Goal: Information Seeking & Learning: Learn about a topic

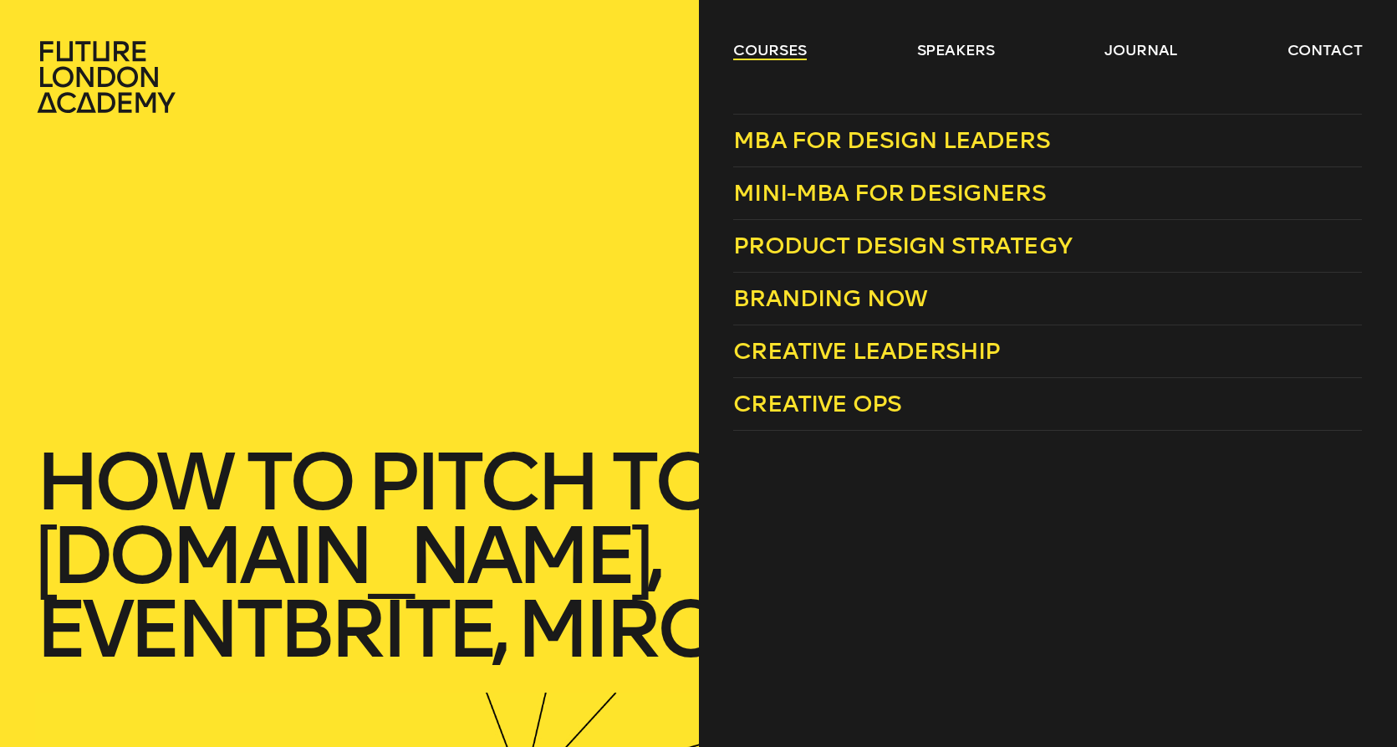
click at [764, 51] on link "courses" at bounding box center [770, 50] width 74 height 20
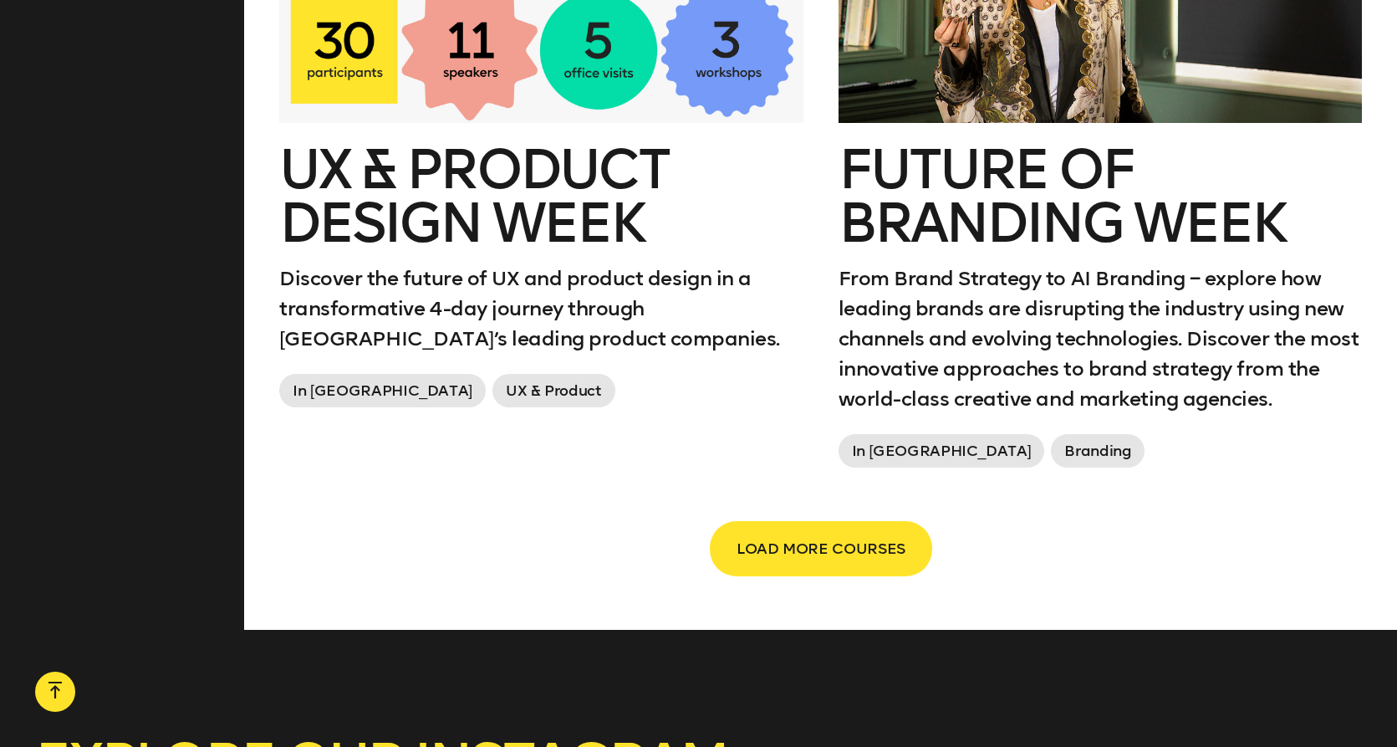
scroll to position [2844, 0]
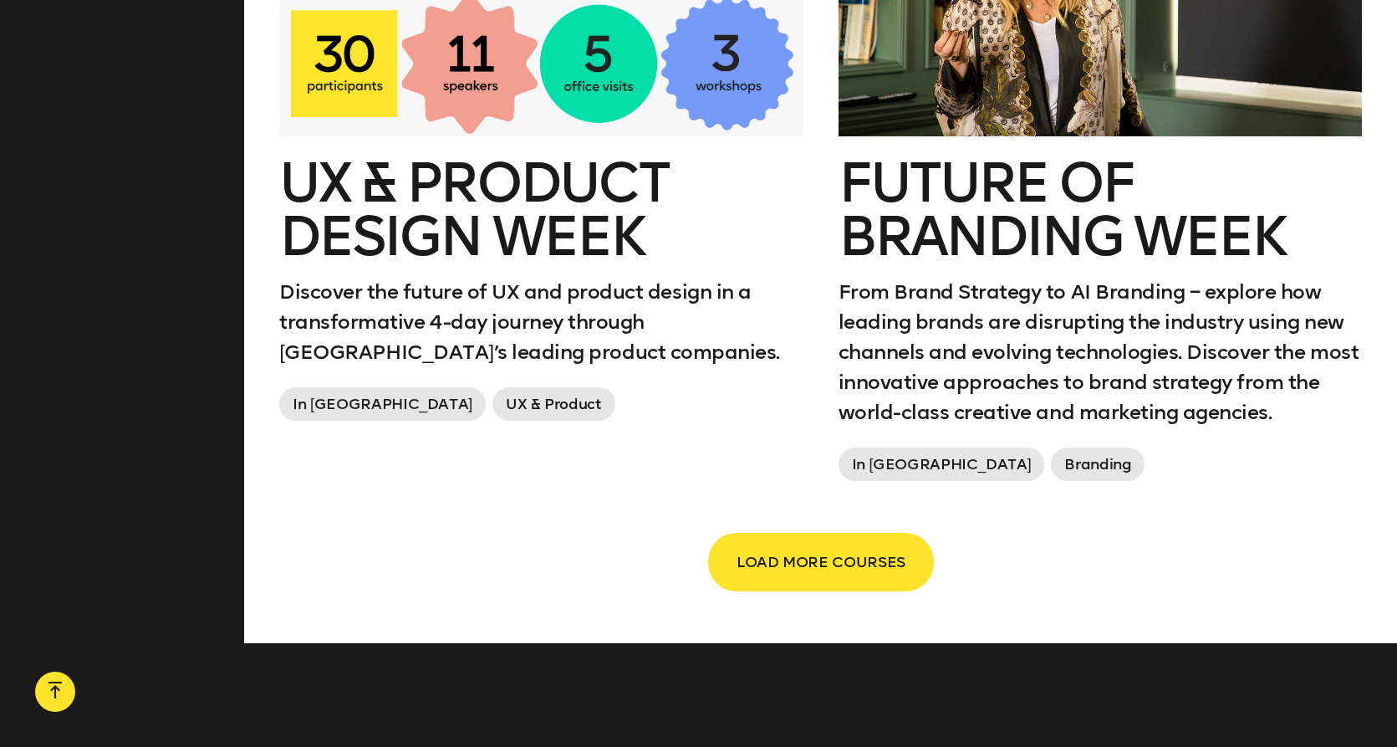
click at [787, 564] on span "LOAD MORE COURSES" at bounding box center [820, 562] width 169 height 32
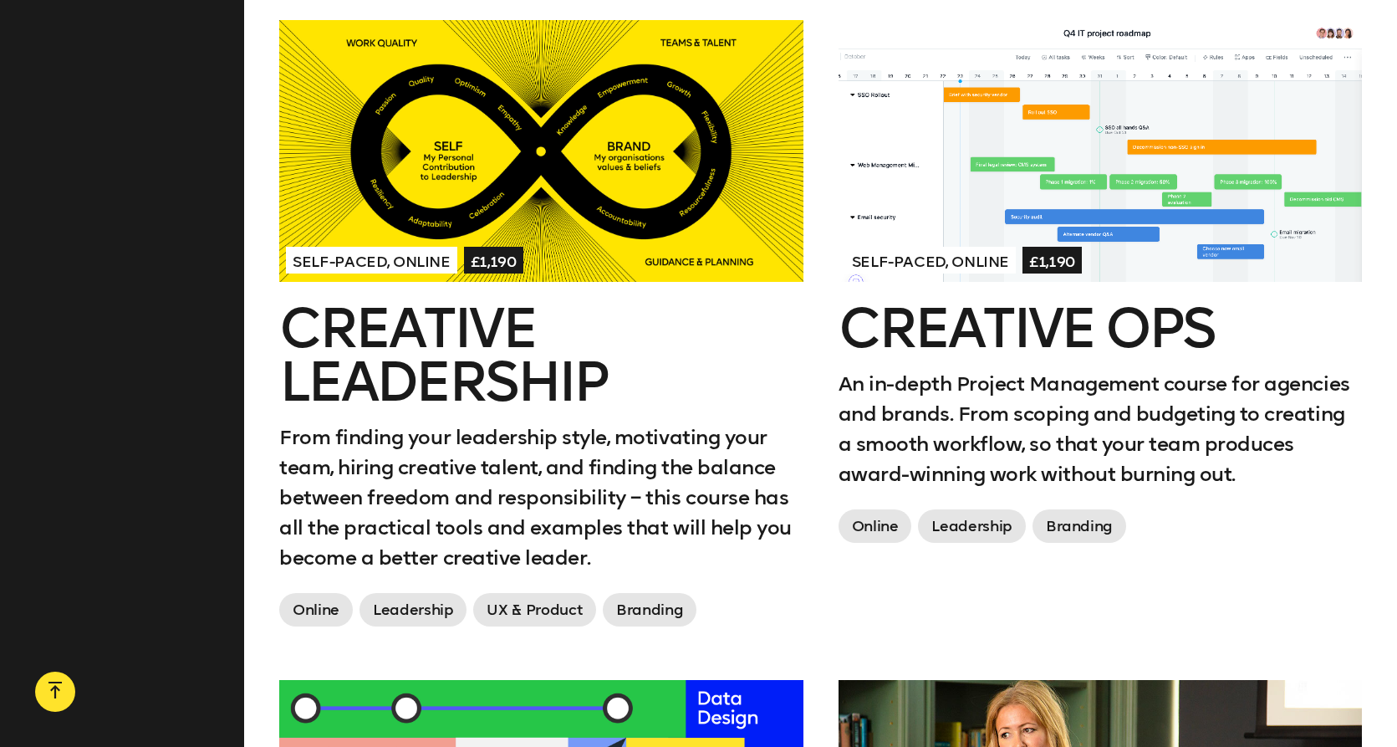
scroll to position [2035, 0]
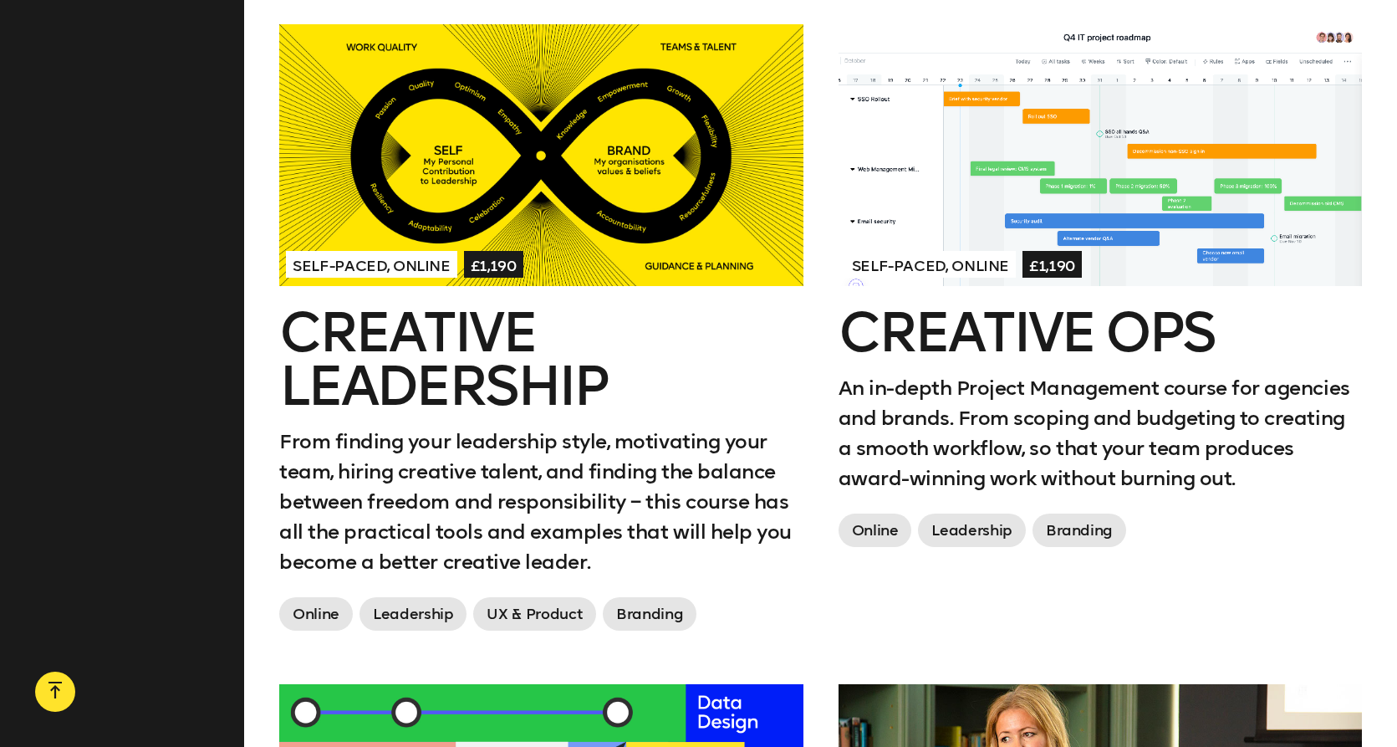
click at [524, 144] on div at bounding box center [541, 155] width 524 height 262
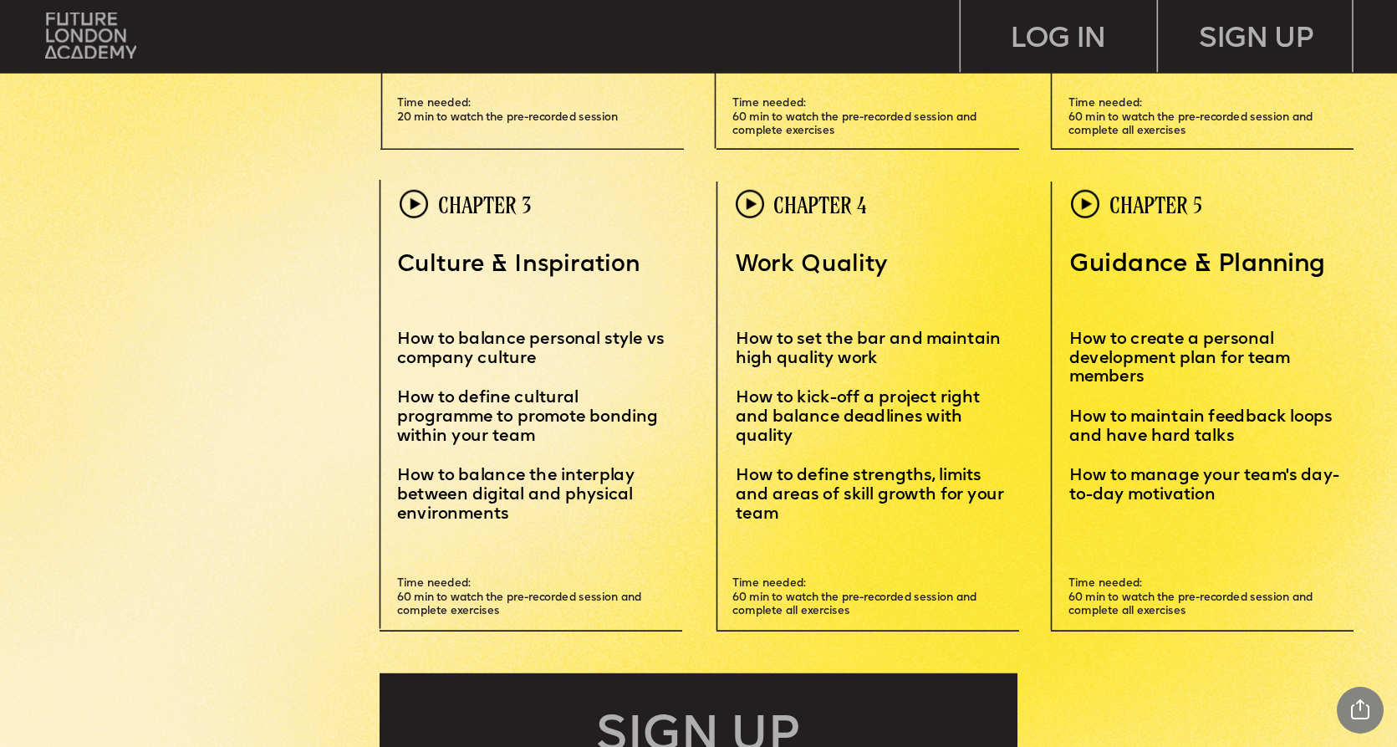
scroll to position [4488, 0]
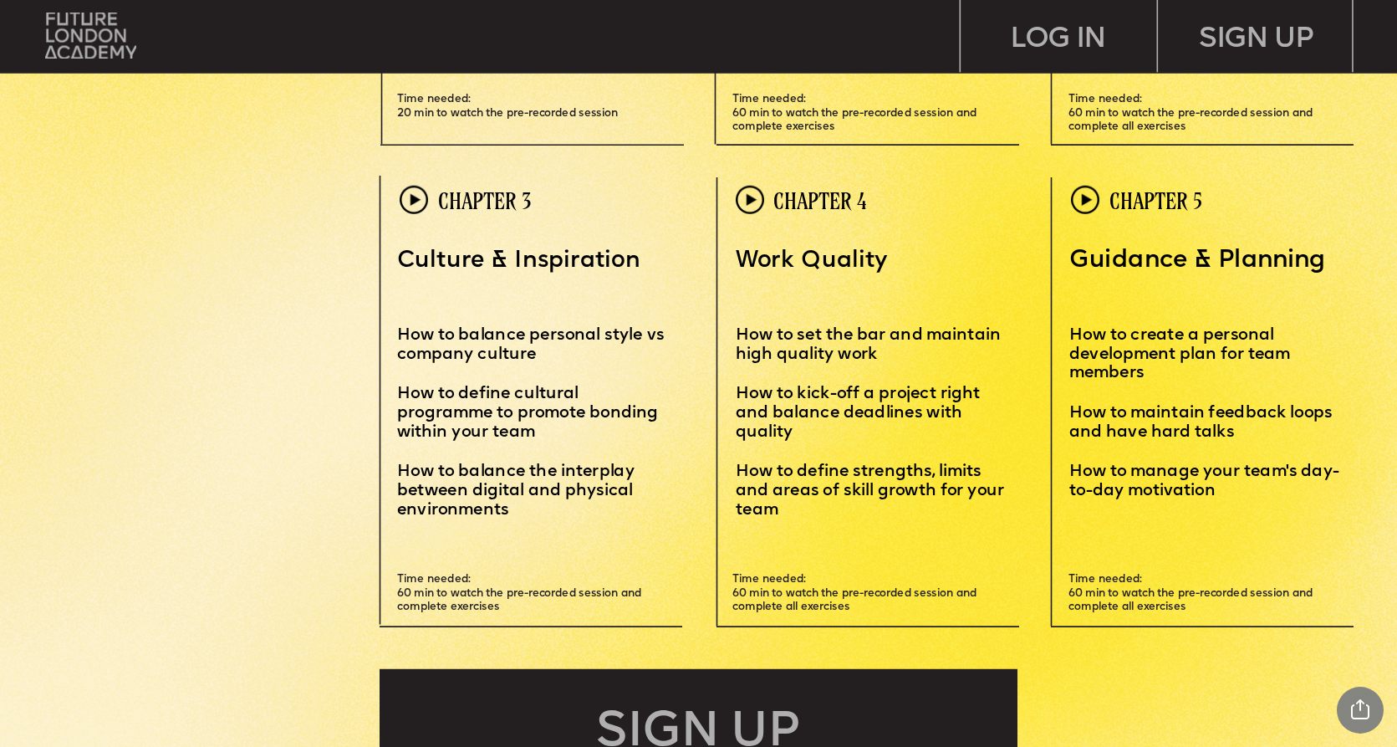
click at [477, 420] on span "How to define cultural programme to promote bonding within your team" at bounding box center [529, 413] width 265 height 54
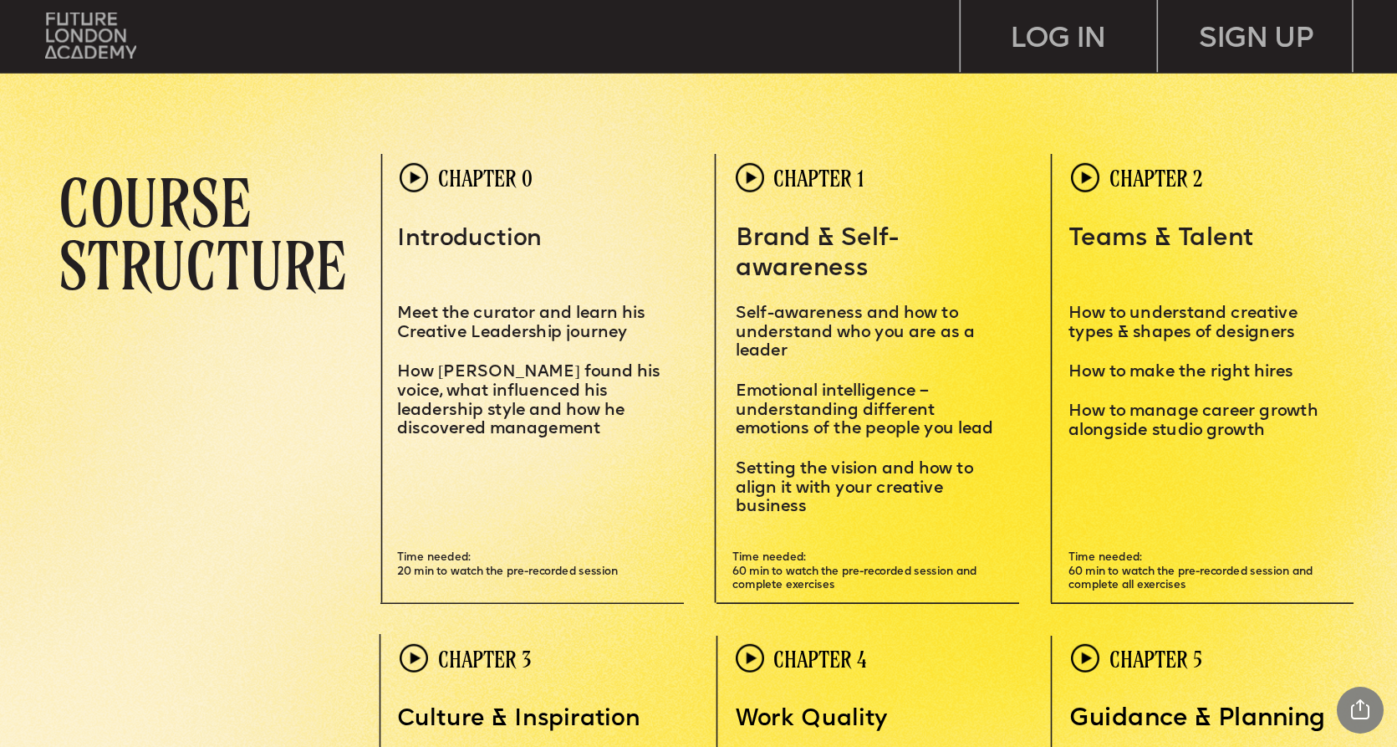
scroll to position [4038, 0]
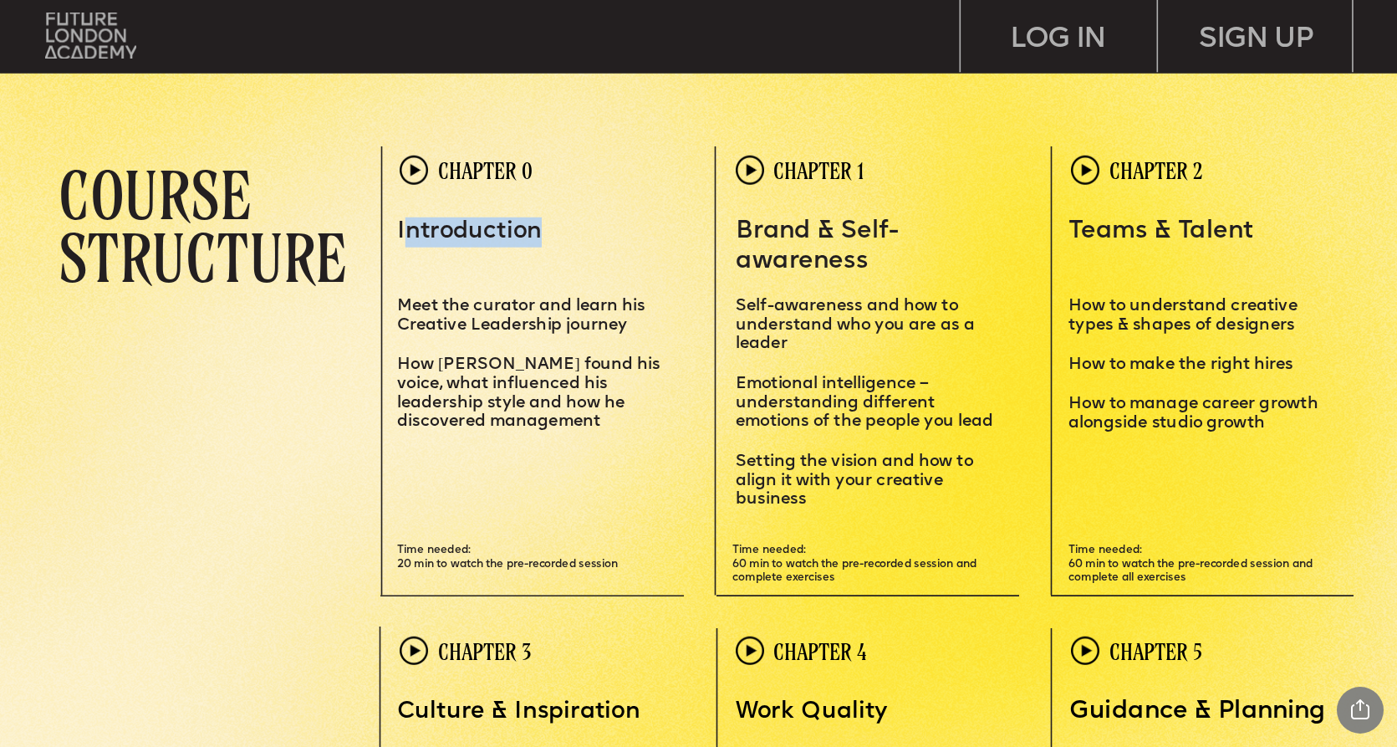
drag, startPoint x: 403, startPoint y: 233, endPoint x: 561, endPoint y: 240, distance: 158.1
click at [561, 240] on p "Introduction" at bounding box center [531, 232] width 268 height 30
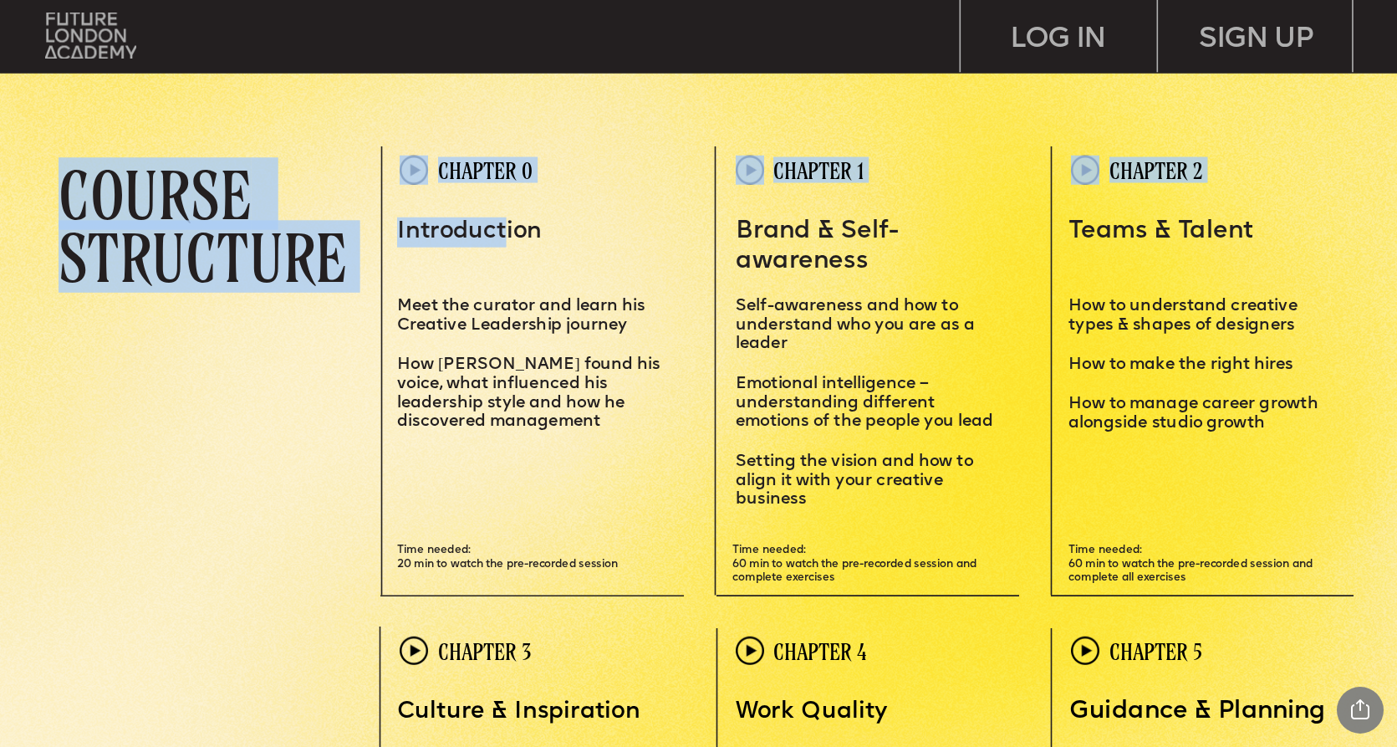
drag, startPoint x: 395, startPoint y: 230, endPoint x: 520, endPoint y: 221, distance: 124.9
click at [520, 221] on div "Leadersh i p i s a sk i ll – and you can MASTER i T Learn how to motivate, mana…" at bounding box center [698, 718] width 1397 height 9513
click at [520, 221] on span "Introduction" at bounding box center [469, 231] width 145 height 23
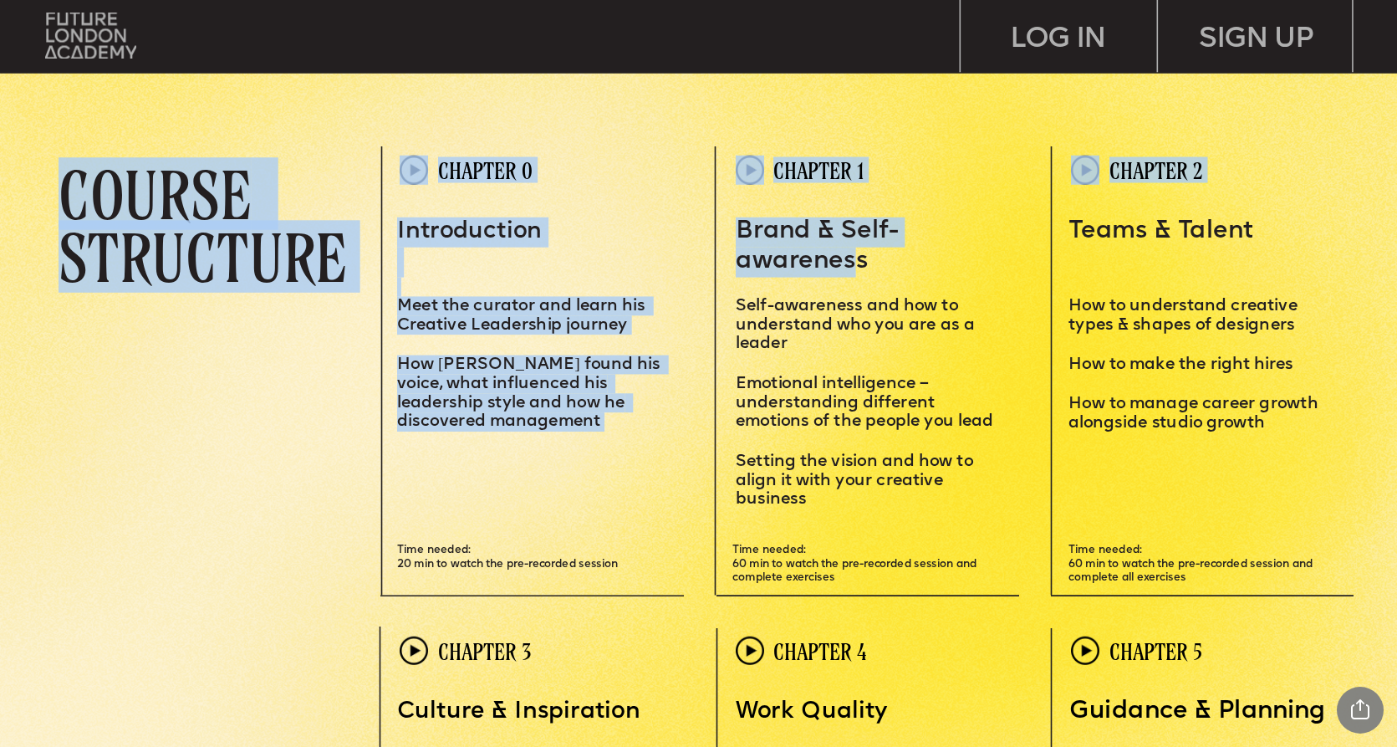
drag, startPoint x: 731, startPoint y: 232, endPoint x: 852, endPoint y: 263, distance: 125.1
click at [853, 266] on div "Leadersh i p i s a sk i ll – and you can MASTER i T Learn how to motivate, mana…" at bounding box center [698, 718] width 1397 height 9513
click at [852, 263] on span "Brand & Self-awareness" at bounding box center [817, 247] width 162 height 54
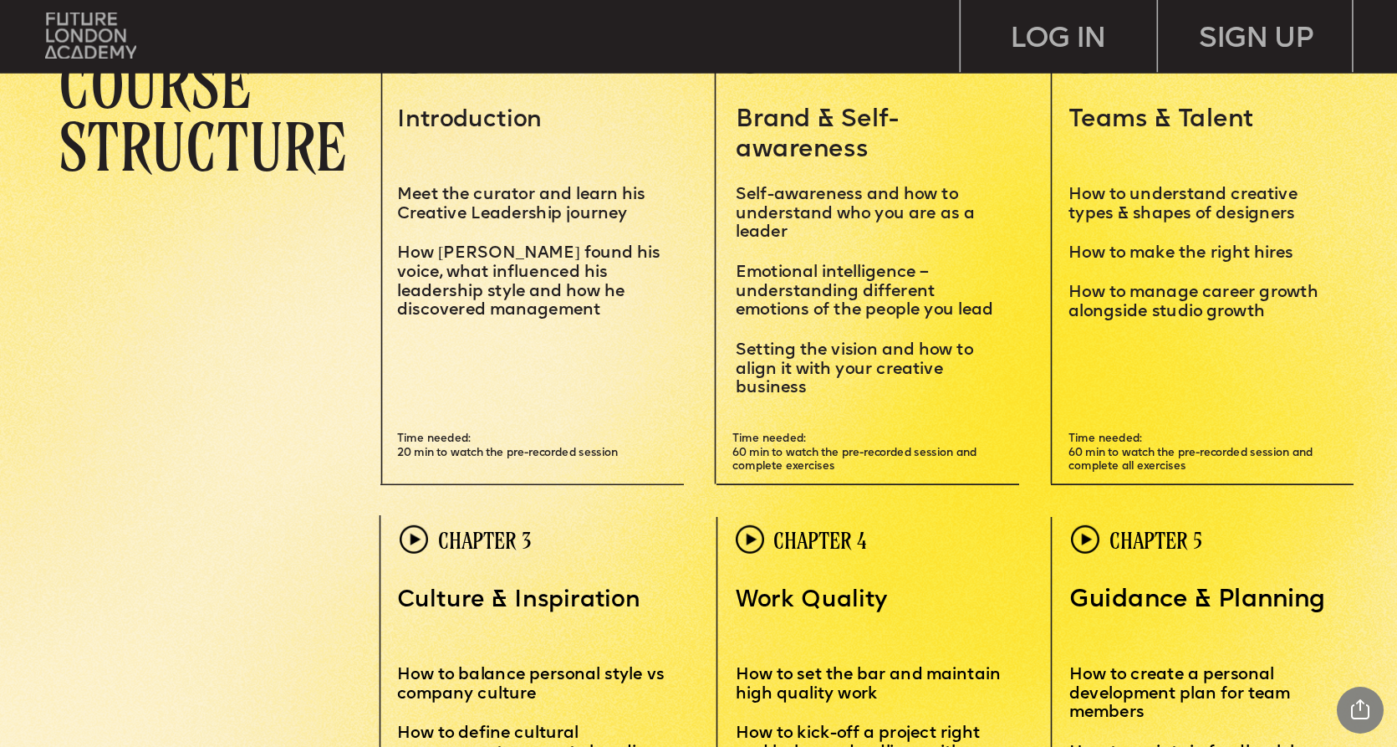
scroll to position [4152, 0]
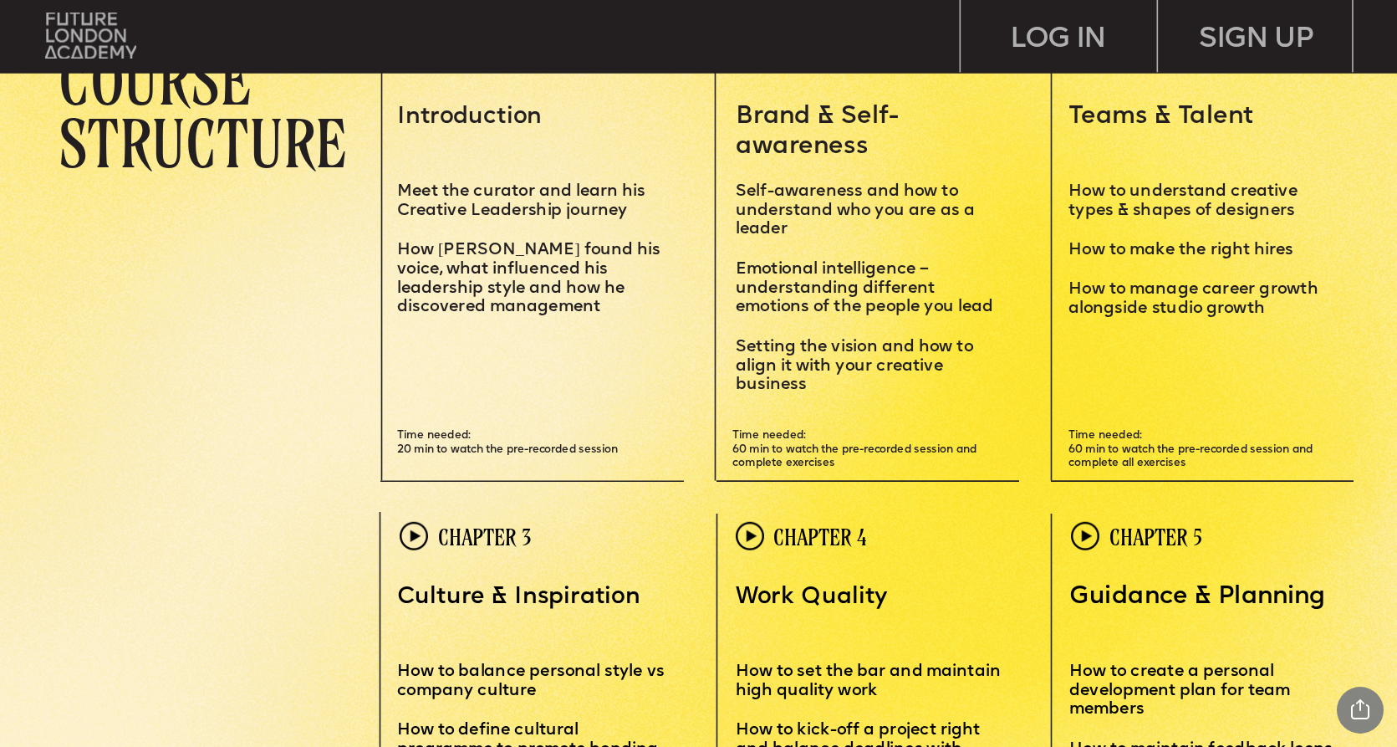
click at [852, 263] on span "Emotional intelligence – understanding different emotions of the people you lead" at bounding box center [864, 288] width 257 height 54
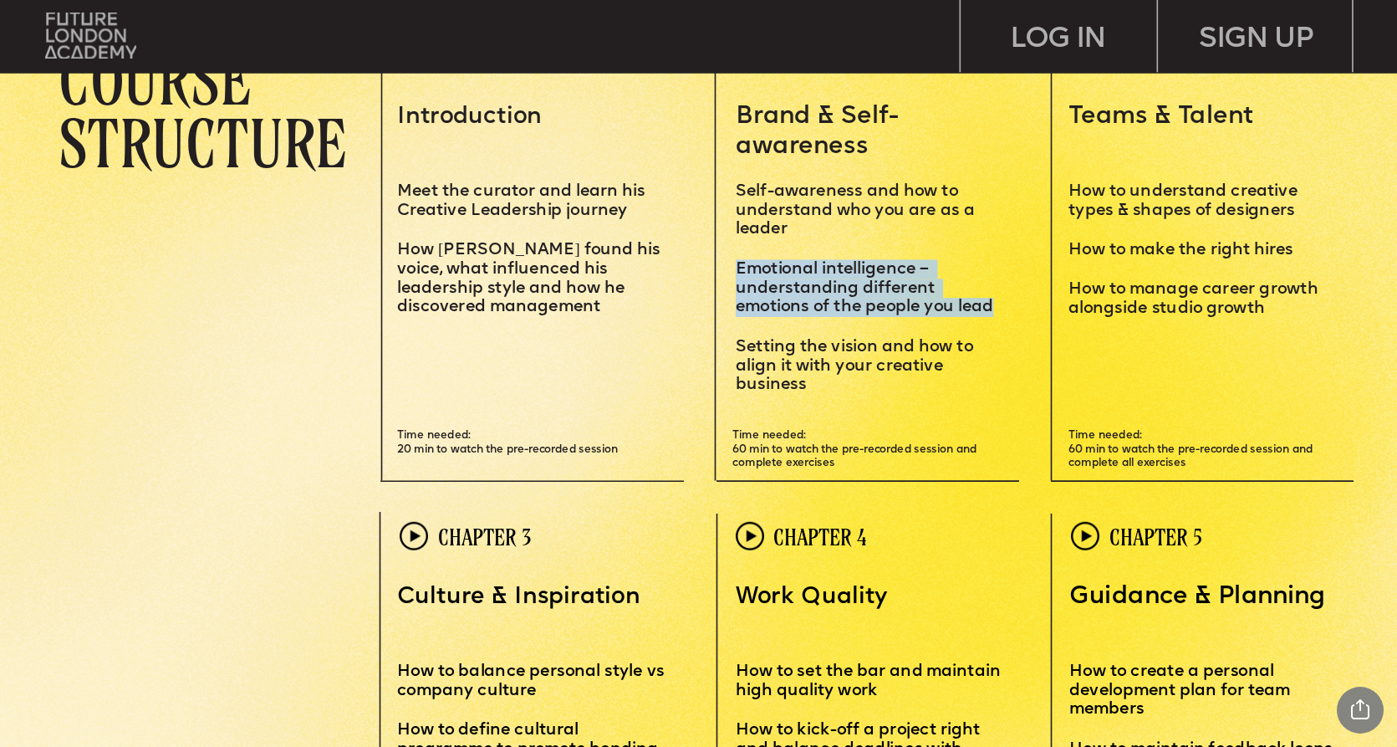
click at [852, 263] on span "Emotional intelligence – understanding different emotions of the people you lead" at bounding box center [864, 288] width 257 height 54
click at [810, 353] on span "etting the vision and how to align it with your creative business" at bounding box center [857, 366] width 242 height 54
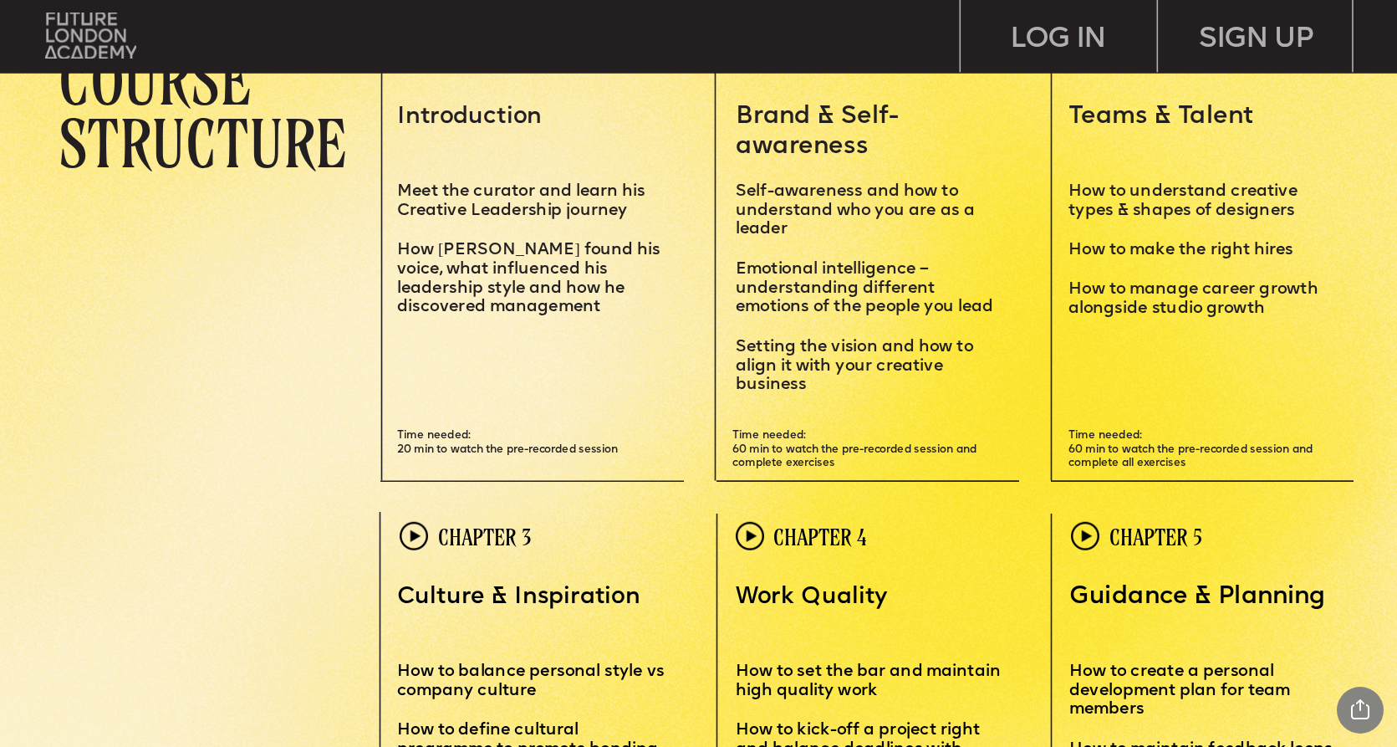
click at [810, 353] on span "etting the vision and how to align it with your creative business" at bounding box center [857, 366] width 242 height 54
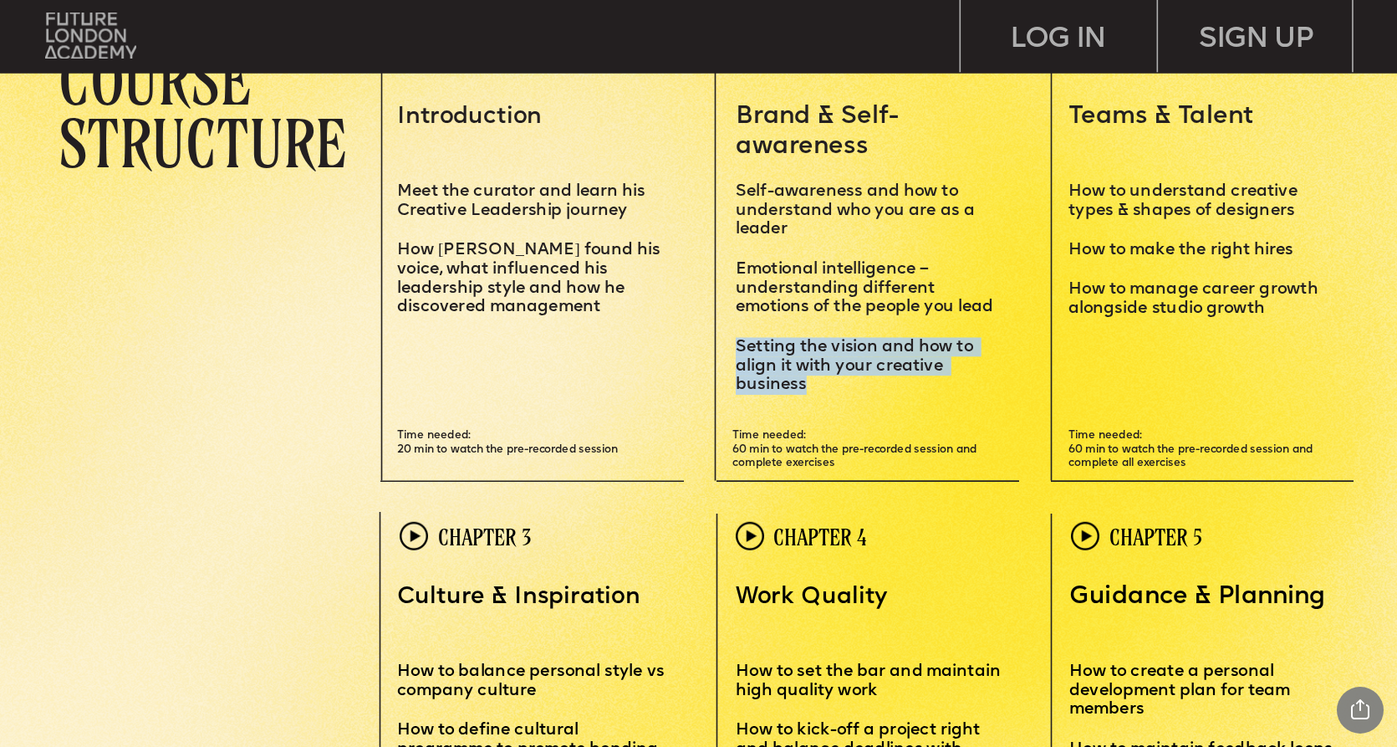
click at [810, 353] on span "etting the vision and how to align it with your creative business" at bounding box center [857, 366] width 242 height 54
click at [779, 436] on span "Time needed: 60 min to watch the pre-recorded session and complete exercises" at bounding box center [855, 449] width 247 height 38
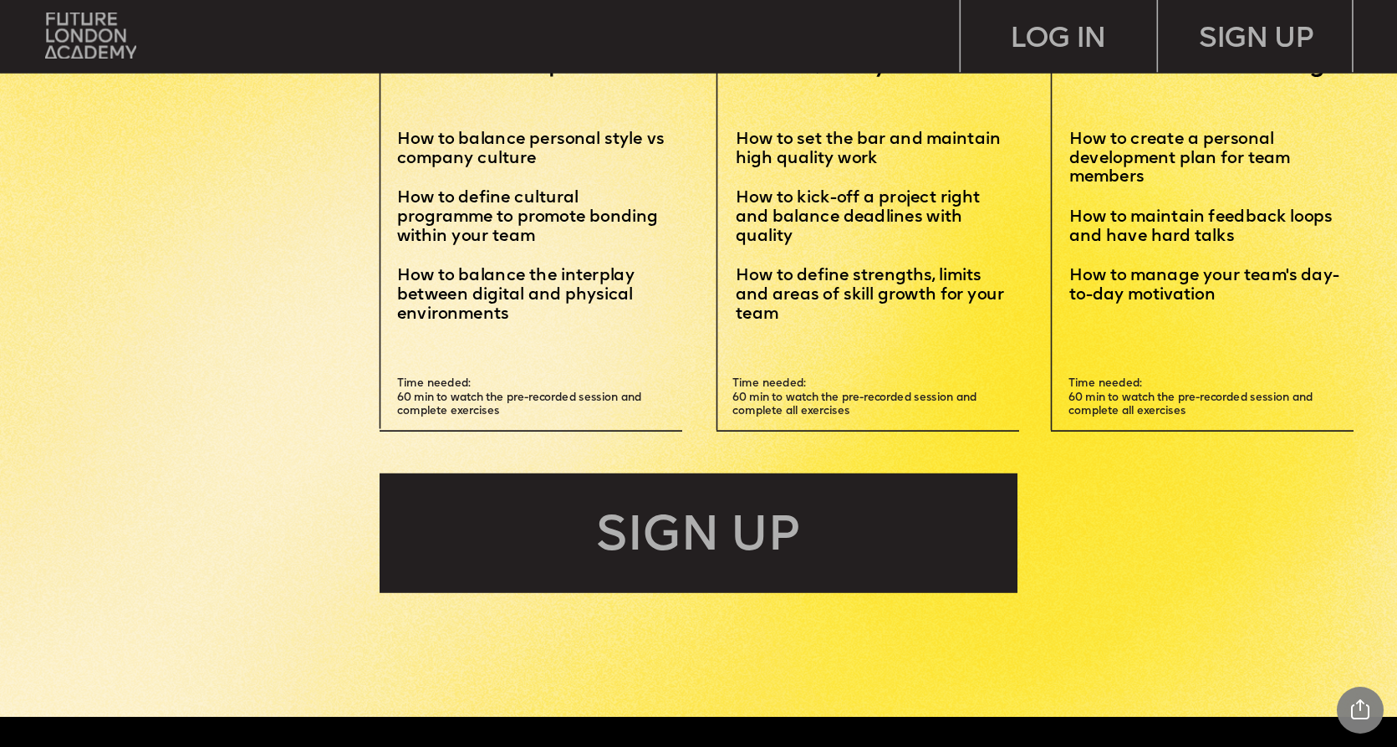
scroll to position [4686, 0]
